Goal: Information Seeking & Learning: Learn about a topic

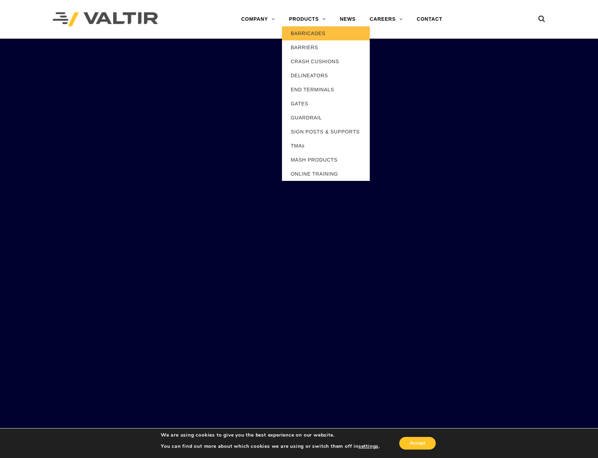
click at [304, 36] on link "BARRICADES" at bounding box center [326, 33] width 88 height 14
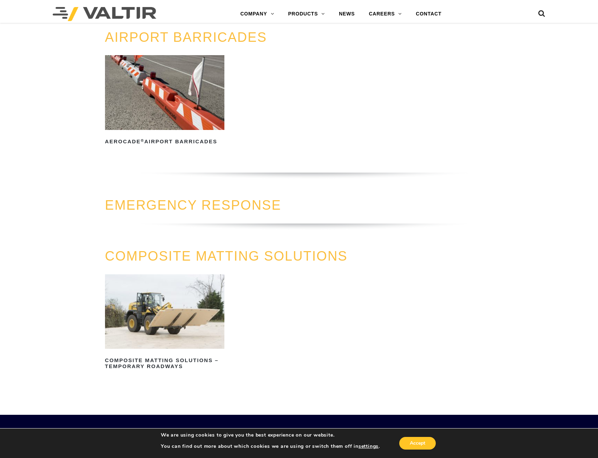
scroll to position [527, 0]
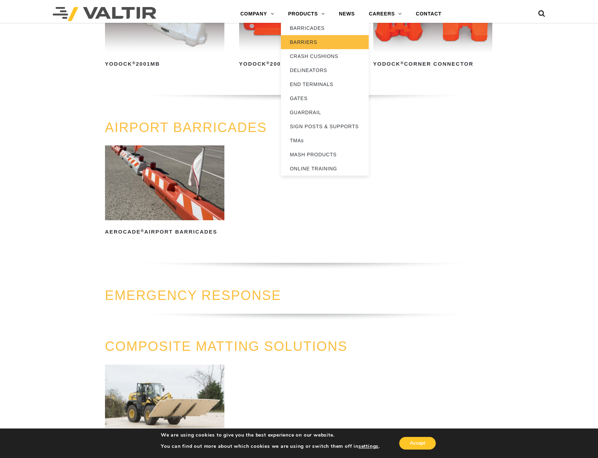
click at [322, 42] on link "BARRIERS" at bounding box center [325, 42] width 88 height 14
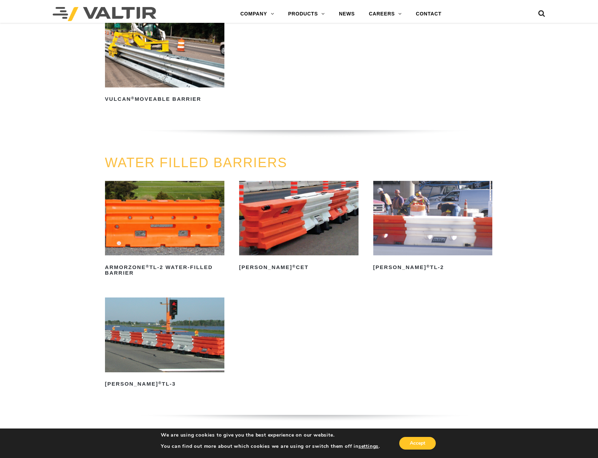
scroll to position [913, 0]
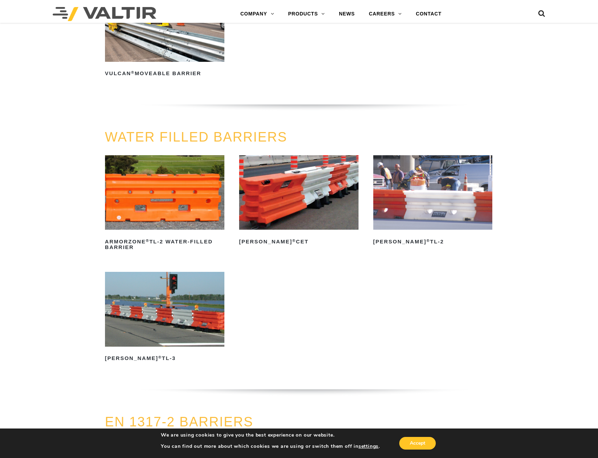
click at [185, 292] on img at bounding box center [164, 309] width 119 height 74
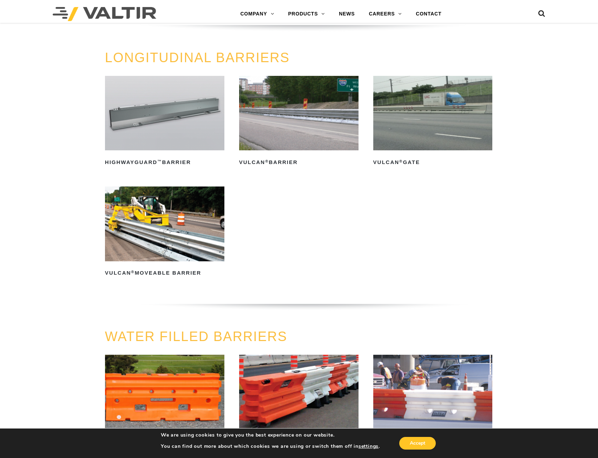
scroll to position [702, 0]
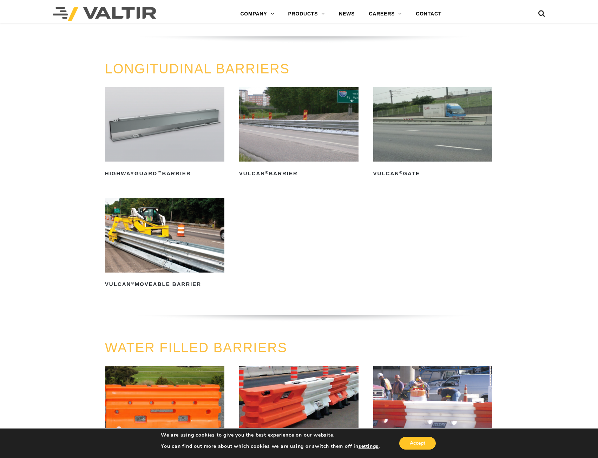
click at [203, 130] on img at bounding box center [164, 124] width 119 height 74
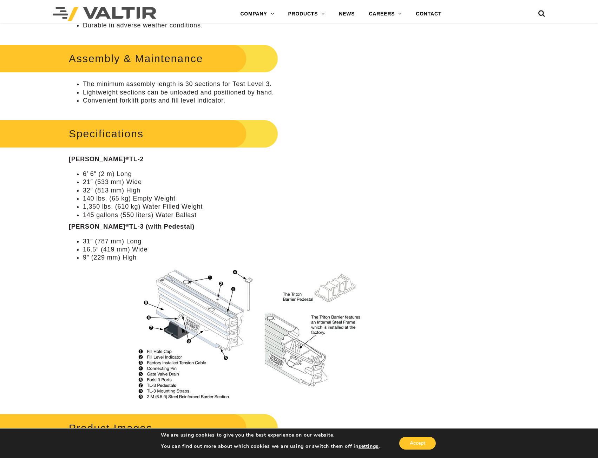
scroll to position [386, 0]
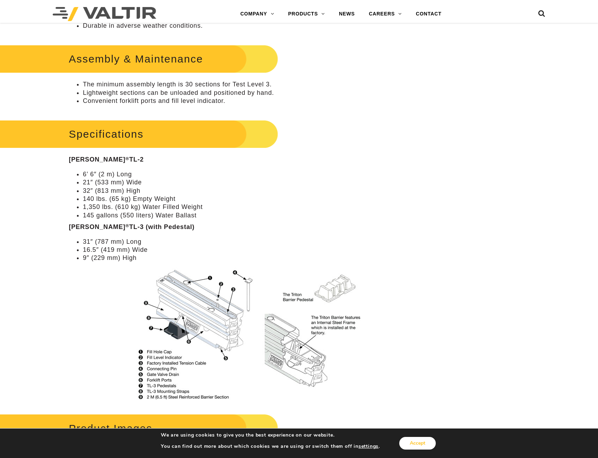
click at [417, 439] on button "Accept" at bounding box center [417, 443] width 37 height 13
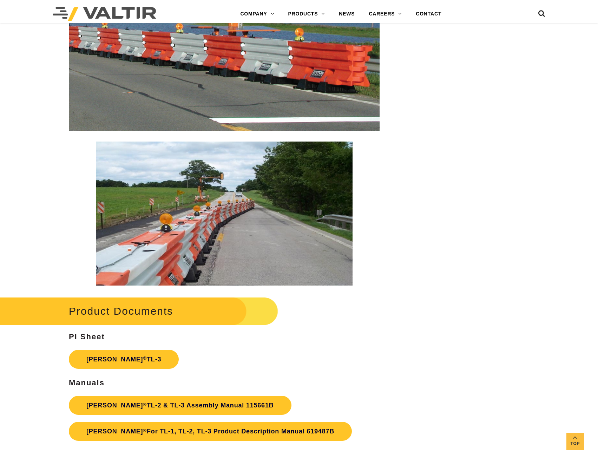
scroll to position [913, 0]
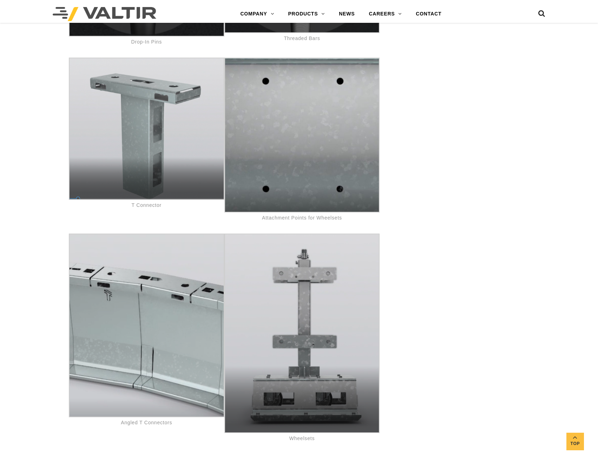
scroll to position [3791, 0]
